Goal: Obtain resource: Download file/media

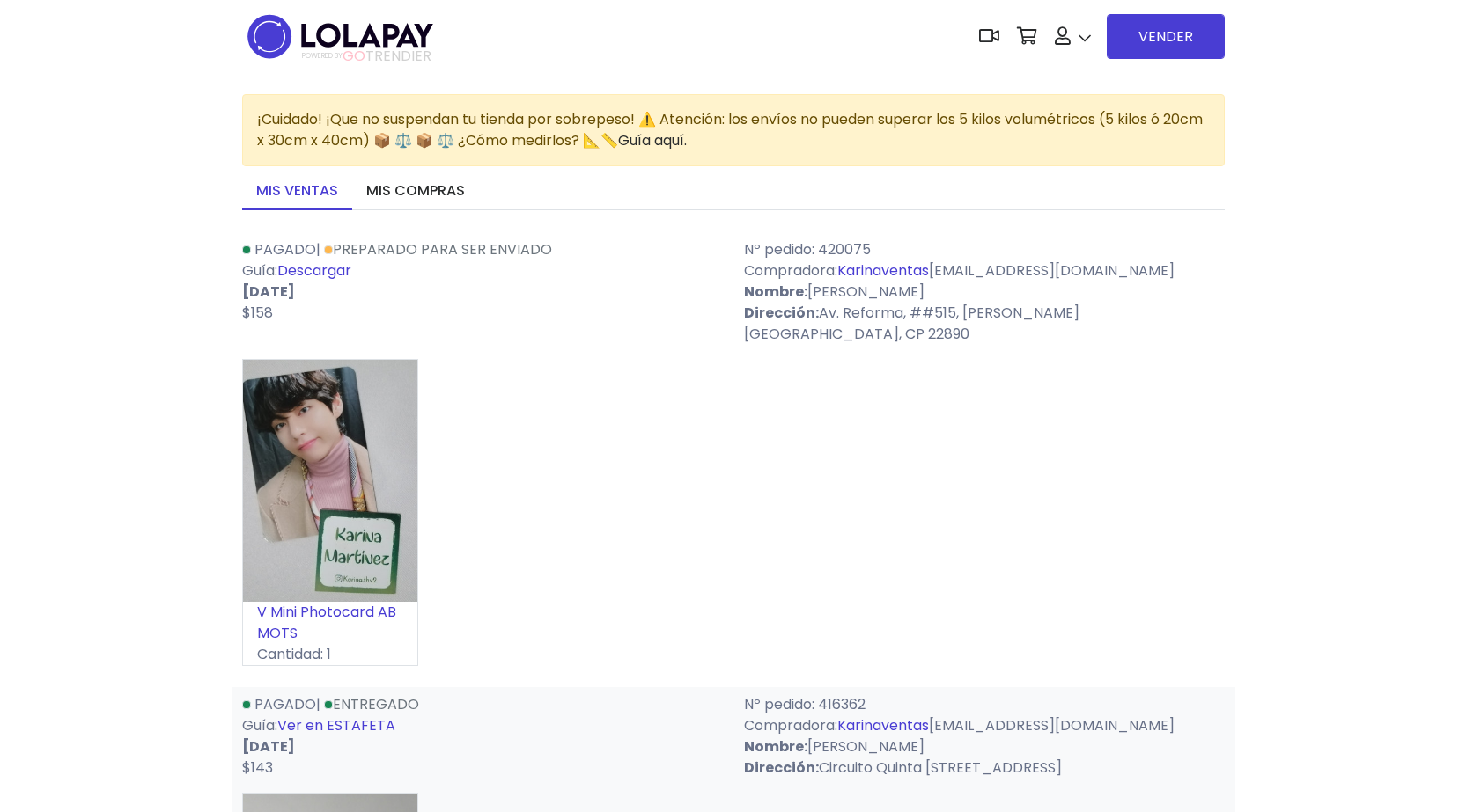
click at [351, 268] on link "Descargar" at bounding box center [314, 270] width 74 height 20
